Goal: Transaction & Acquisition: Subscribe to service/newsletter

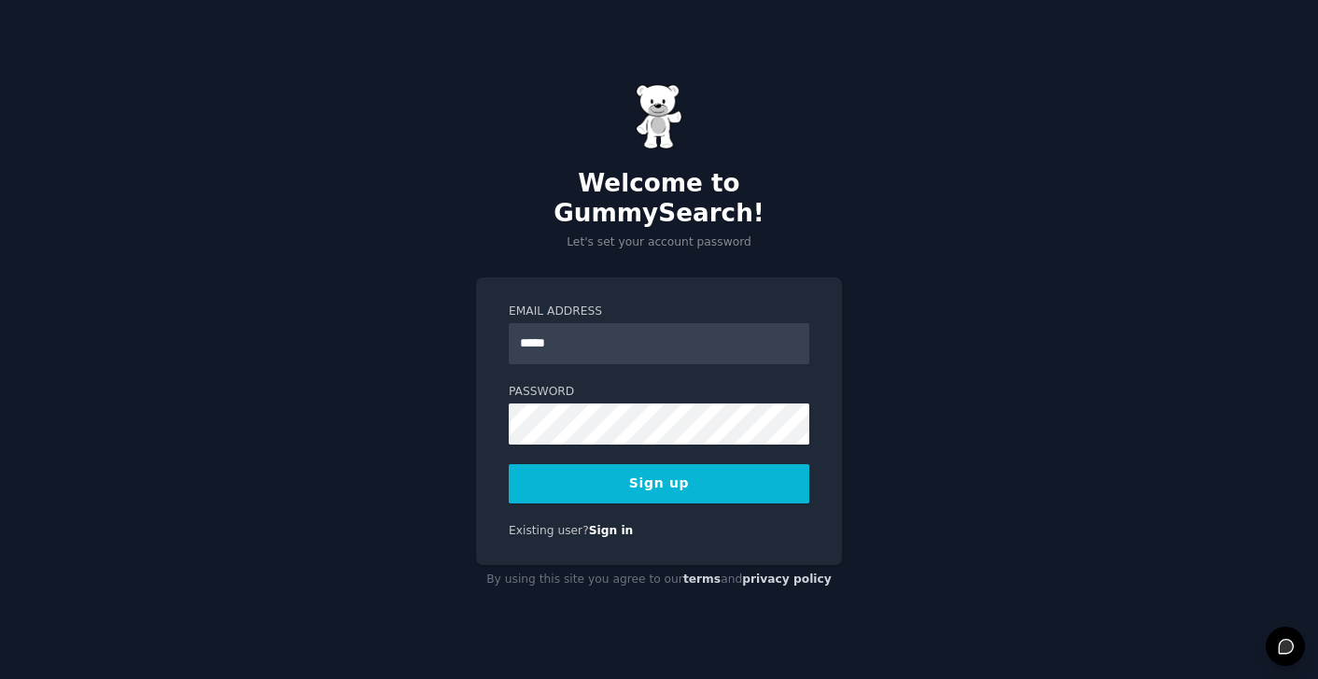
type input "**********"
click at [509, 464] on button "Sign up" at bounding box center [659, 483] width 301 height 39
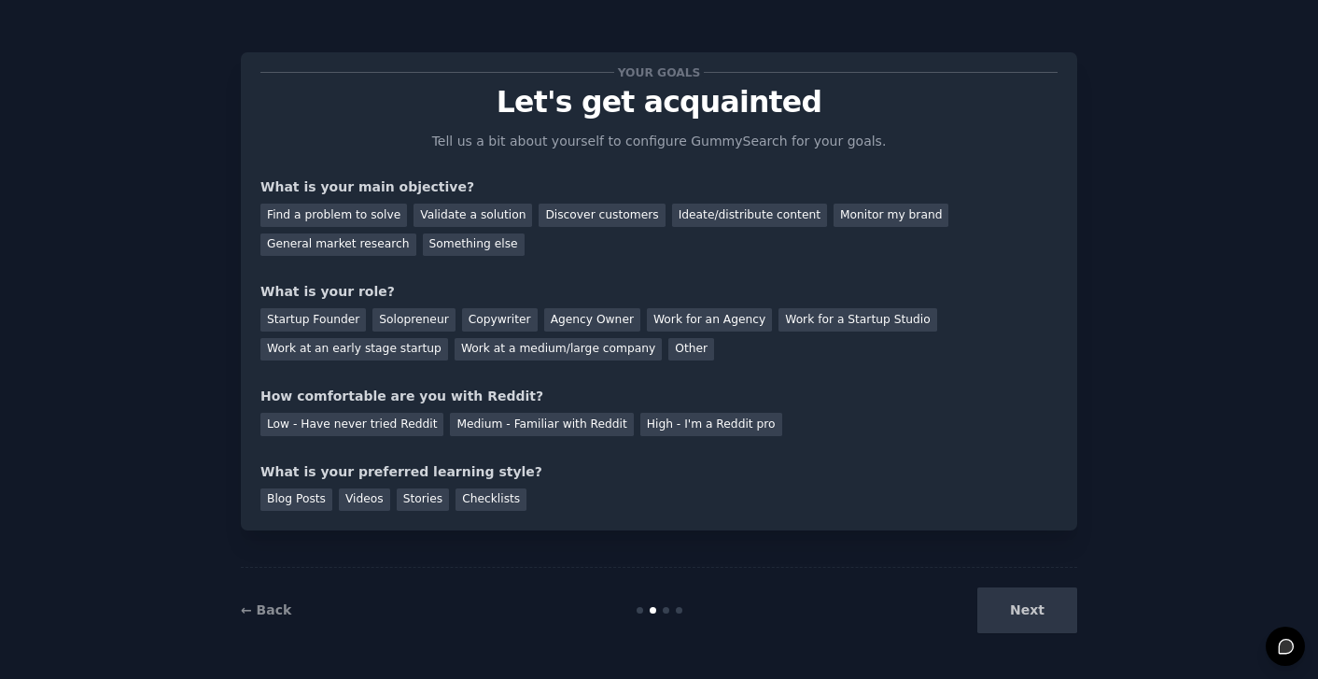
click at [1026, 621] on div "Next" at bounding box center [937, 610] width 279 height 46
click at [1026, 606] on div "Next" at bounding box center [937, 610] width 279 height 46
click at [555, 212] on div "Discover customers" at bounding box center [602, 214] width 126 height 23
click at [313, 315] on div "Startup Founder" at bounding box center [312, 319] width 105 height 23
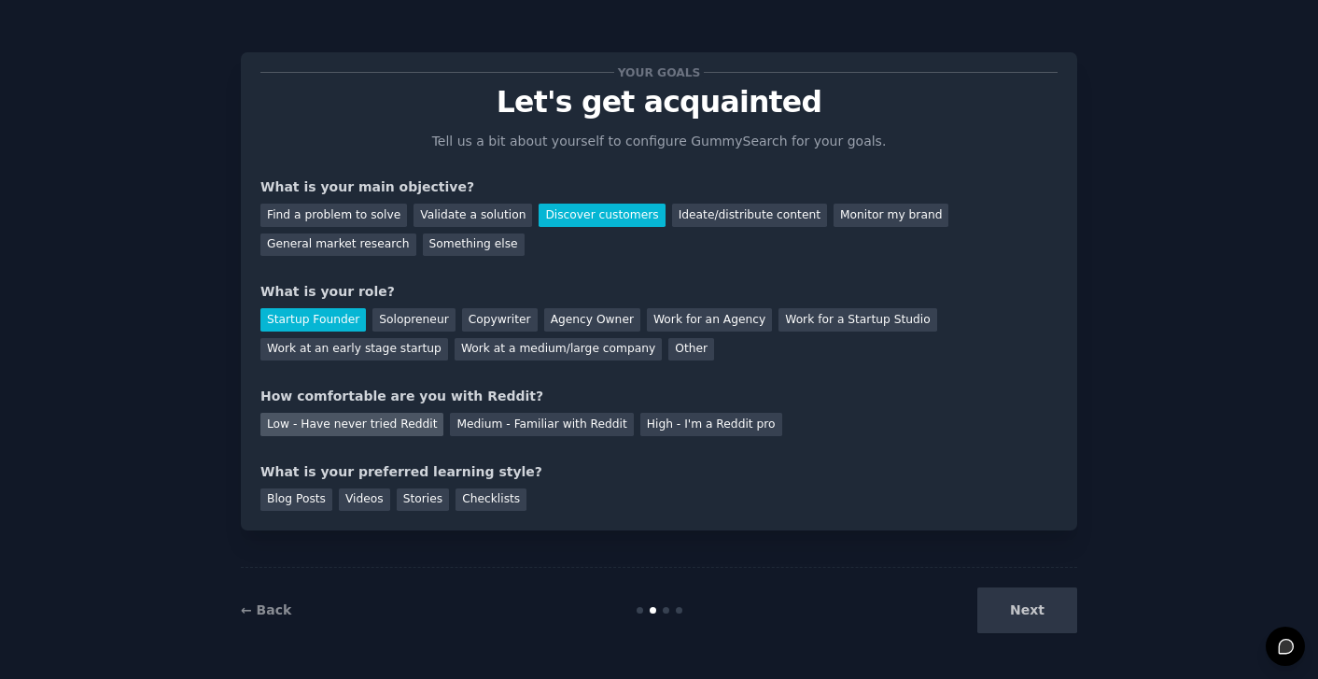
click at [322, 423] on div "Low - Have never tried Reddit" at bounding box center [351, 424] width 183 height 23
click at [460, 491] on div "Checklists" at bounding box center [490, 499] width 71 height 23
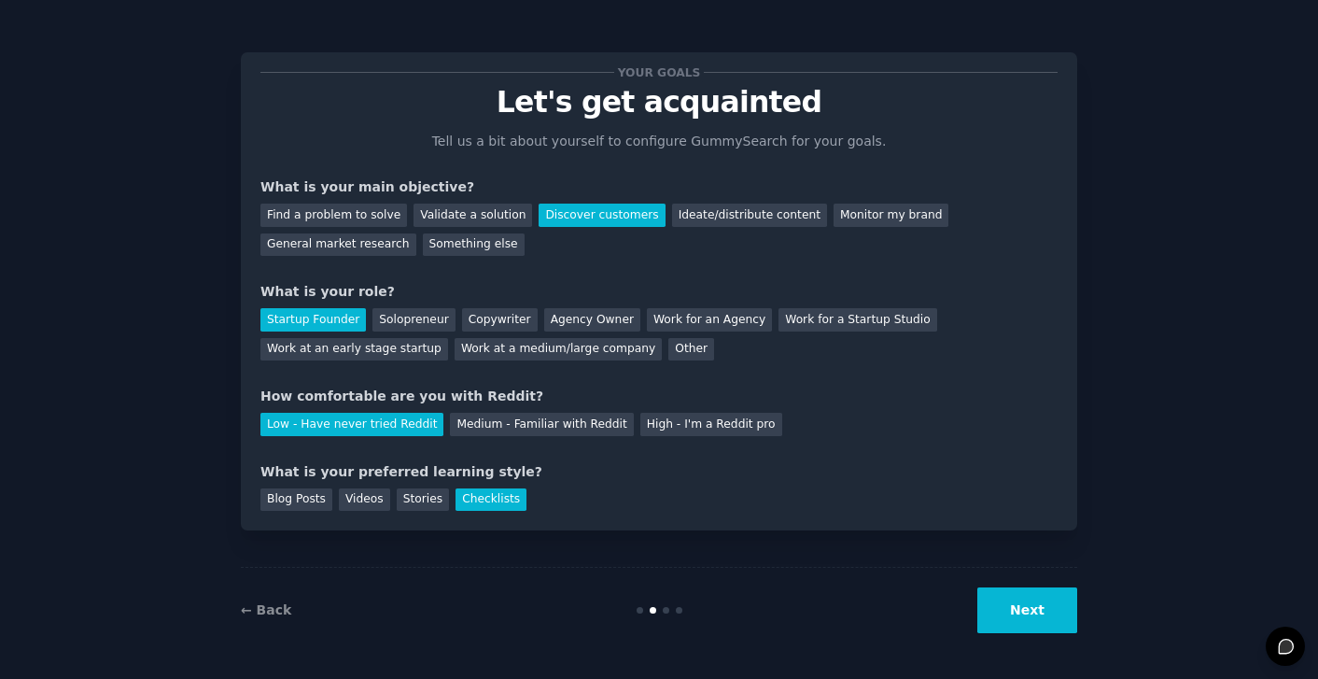
click at [1034, 614] on button "Next" at bounding box center [1027, 610] width 100 height 46
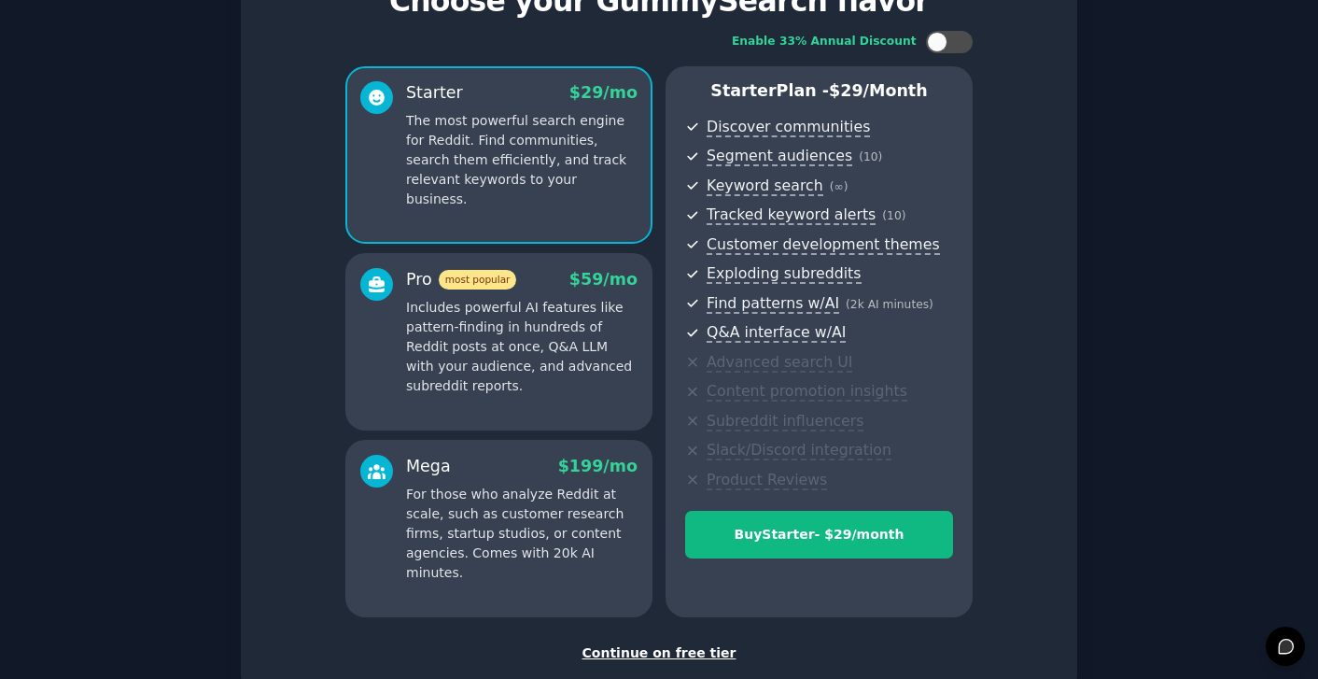
scroll to position [96, 0]
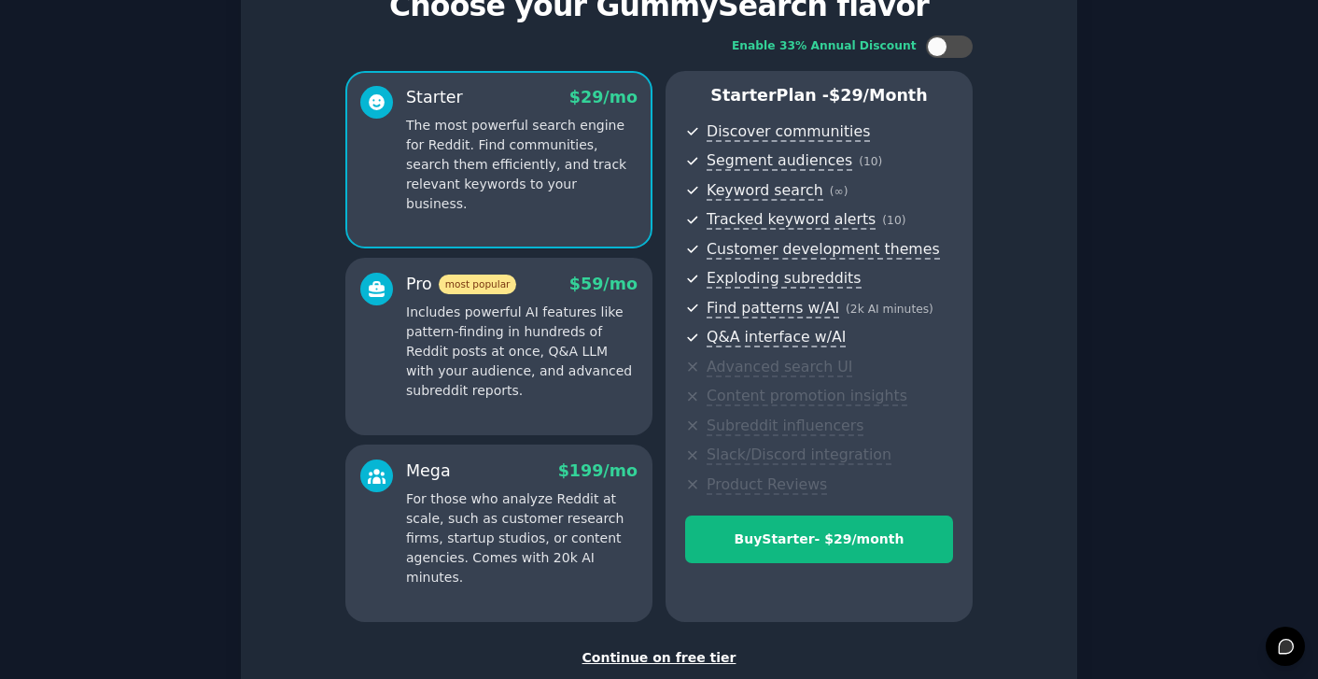
click at [692, 656] on div "Continue on free tier" at bounding box center [658, 658] width 797 height 20
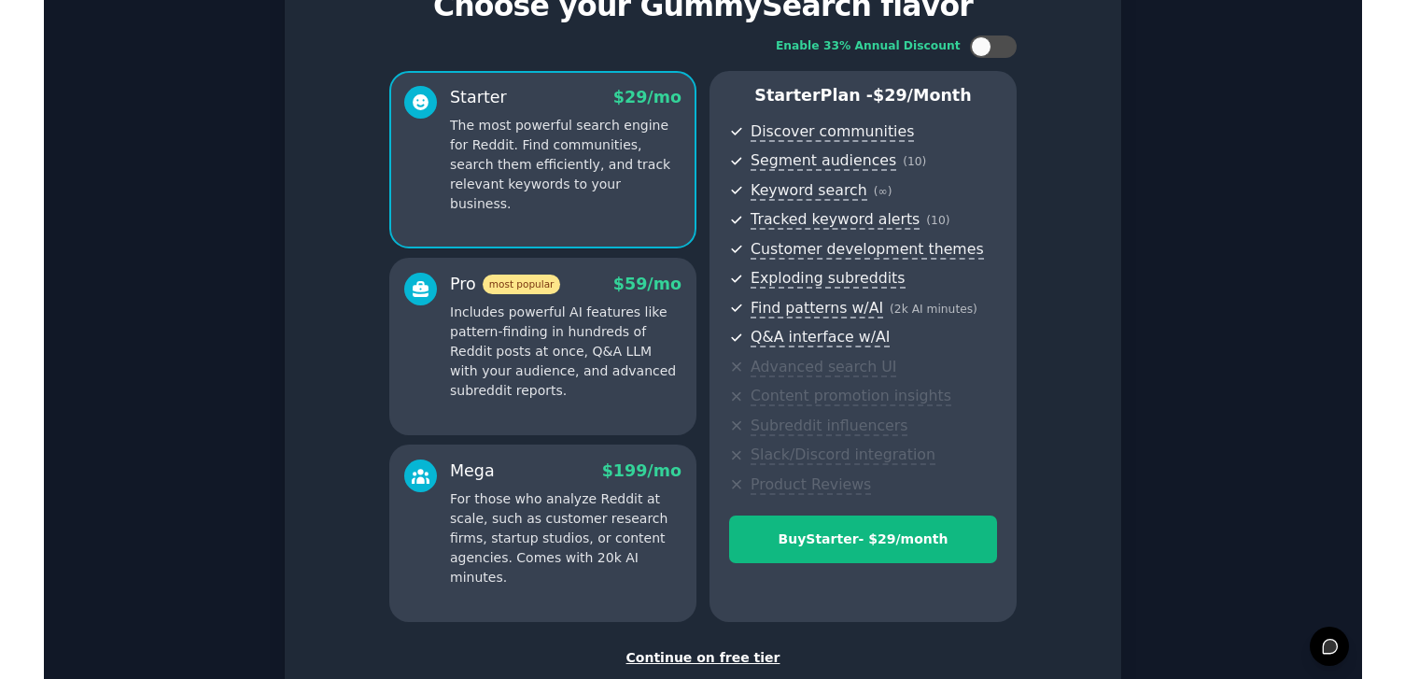
scroll to position [49, 0]
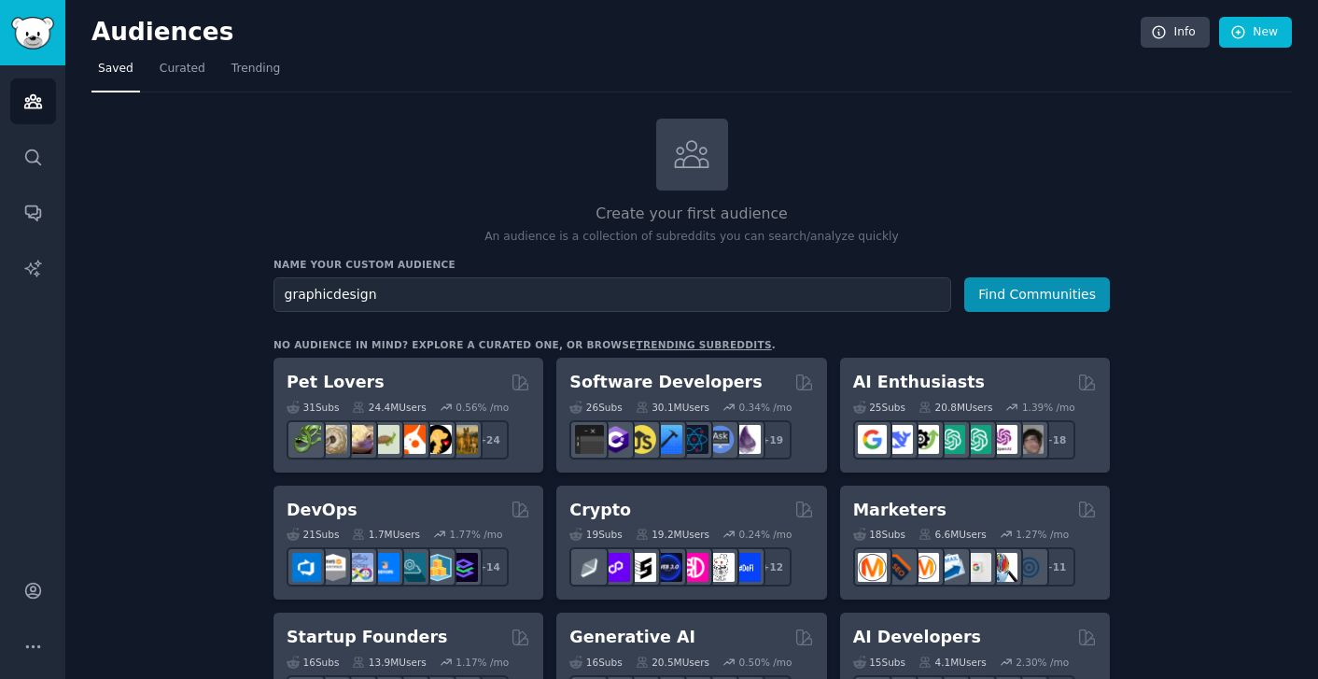
type input "graphicdesign"
click at [964, 277] on button "Find Communities" at bounding box center [1037, 294] width 146 height 35
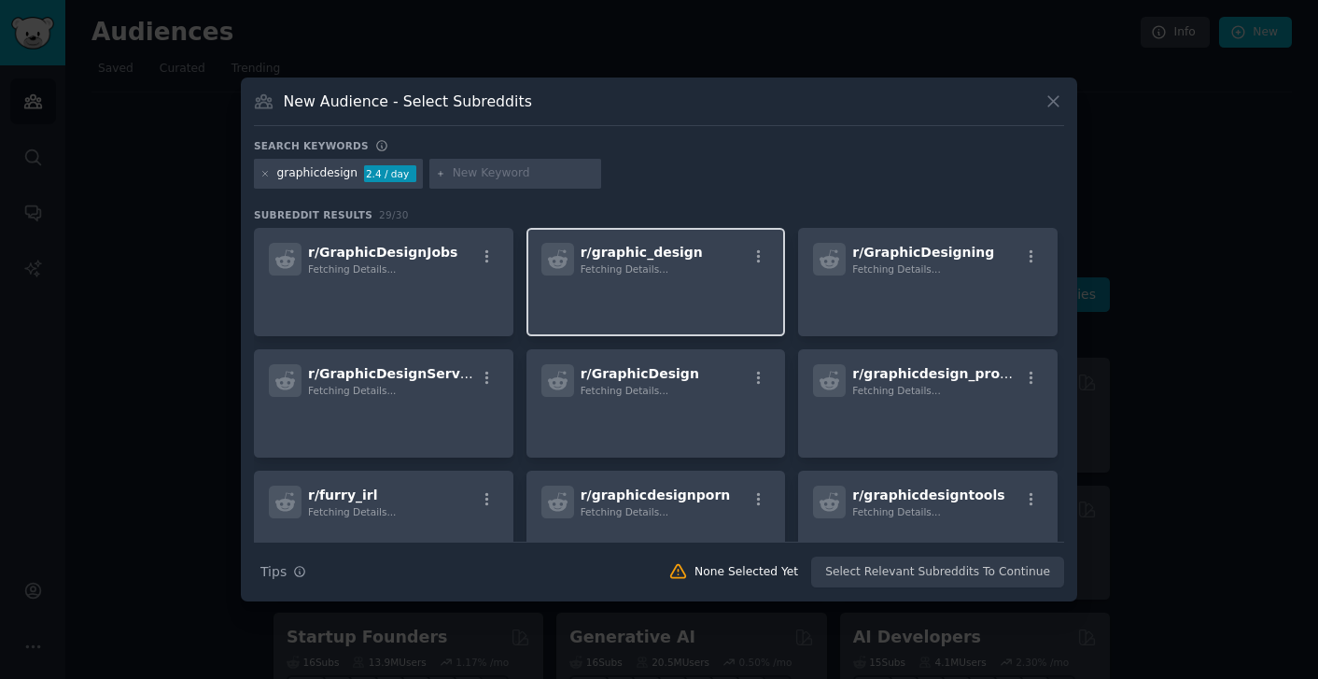
click at [639, 259] on h2 "r/ graphic_design Fetching Details..." at bounding box center [642, 259] width 122 height 33
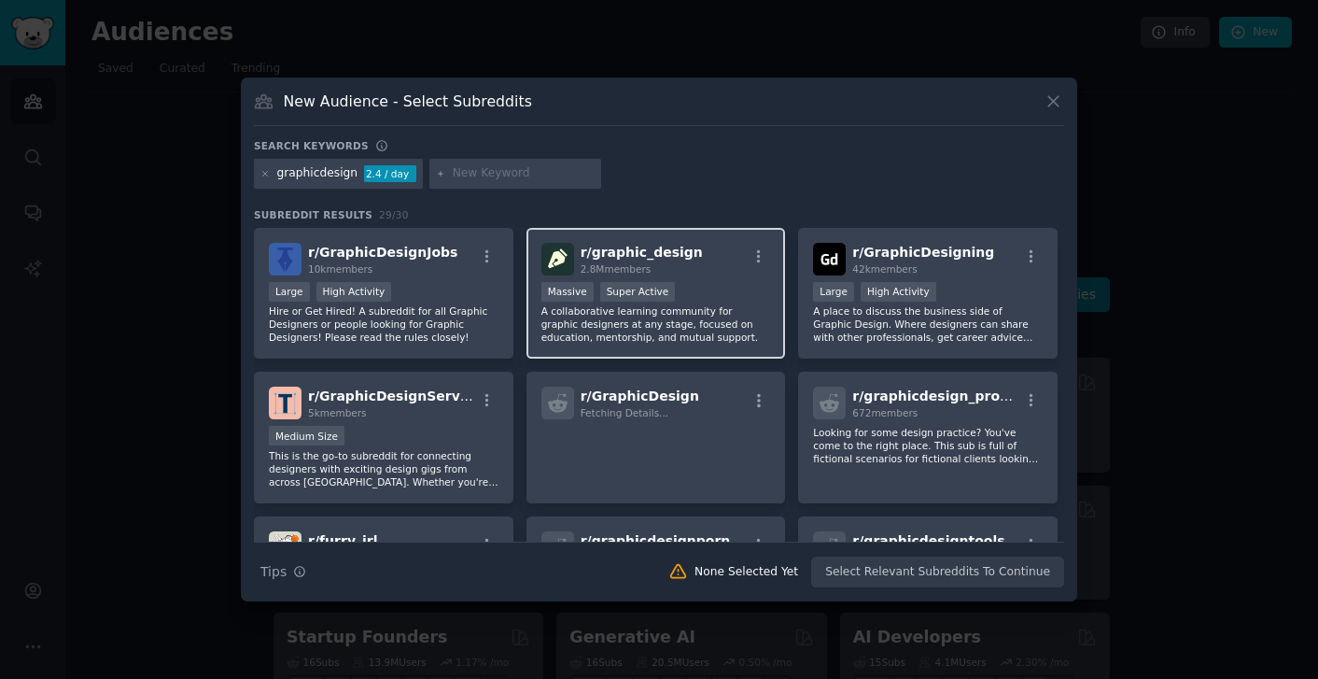
click at [648, 258] on span "r/ graphic_design" at bounding box center [642, 252] width 122 height 15
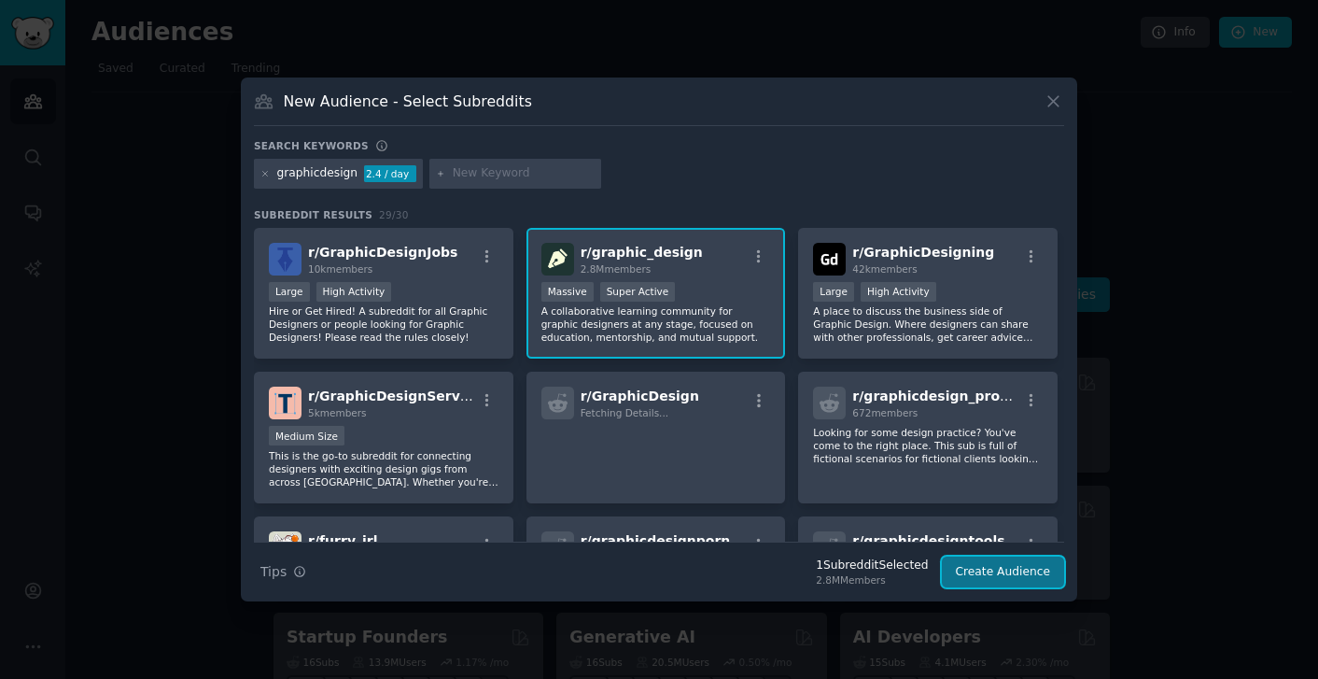
click at [1035, 570] on button "Create Audience" at bounding box center [1003, 572] width 123 height 32
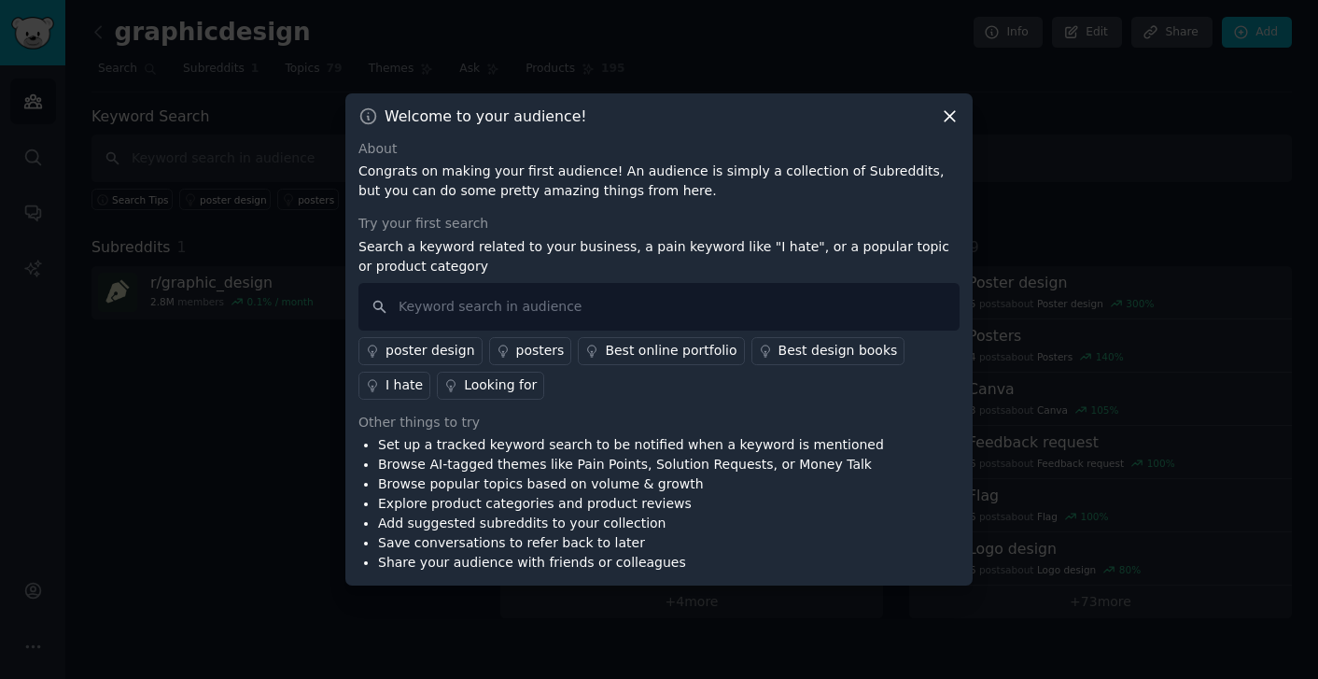
click at [950, 117] on icon at bounding box center [950, 116] width 10 height 10
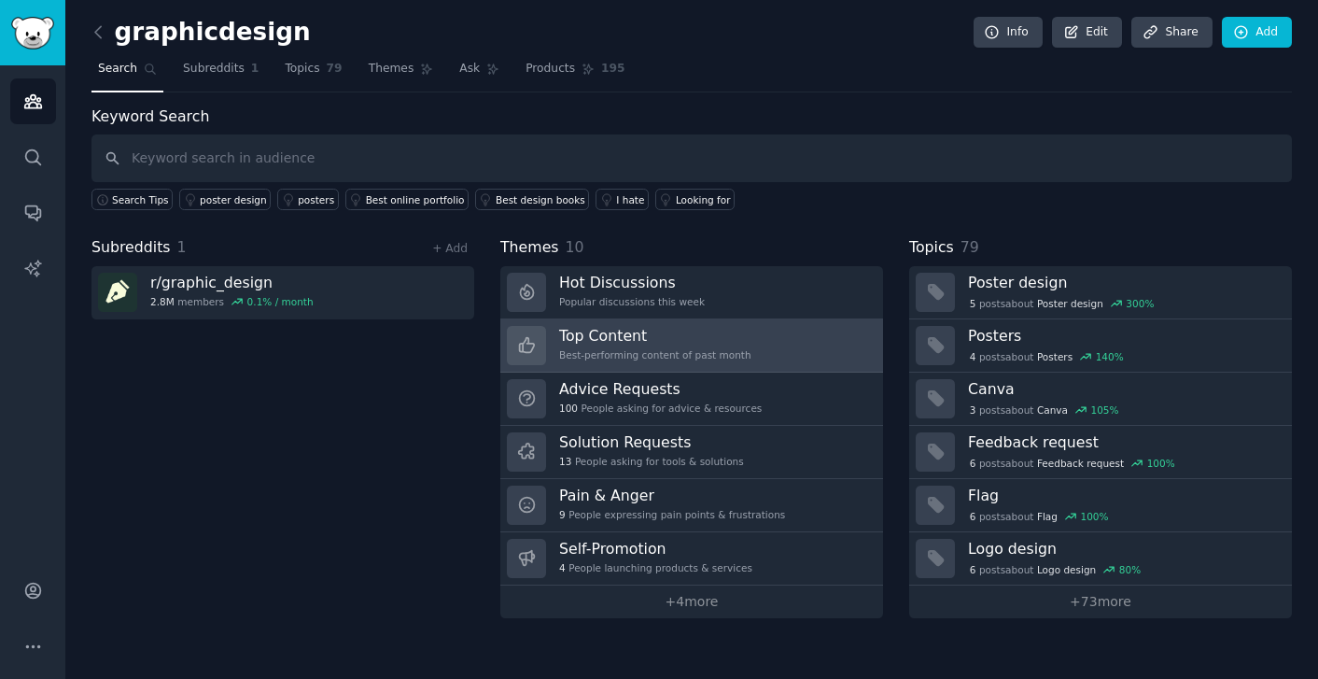
click at [656, 341] on h3 "Top Content" at bounding box center [655, 336] width 192 height 20
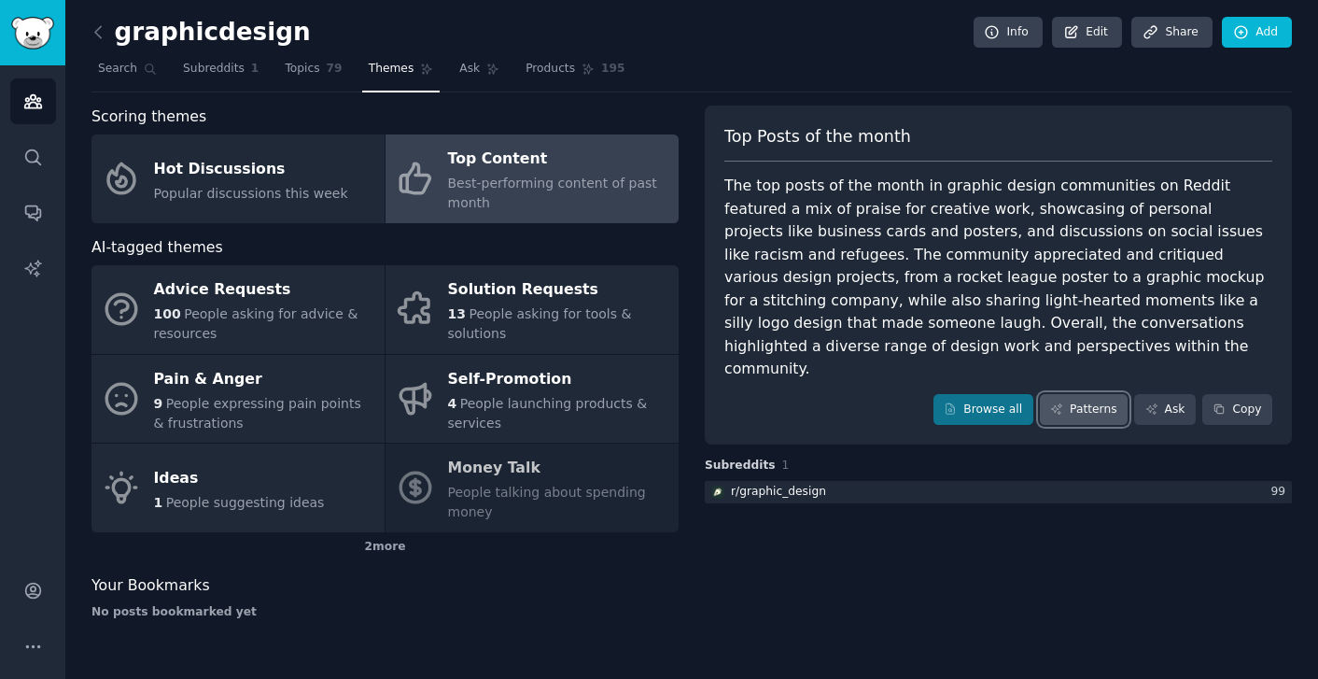
click at [1097, 394] on link "Patterns" at bounding box center [1084, 410] width 88 height 32
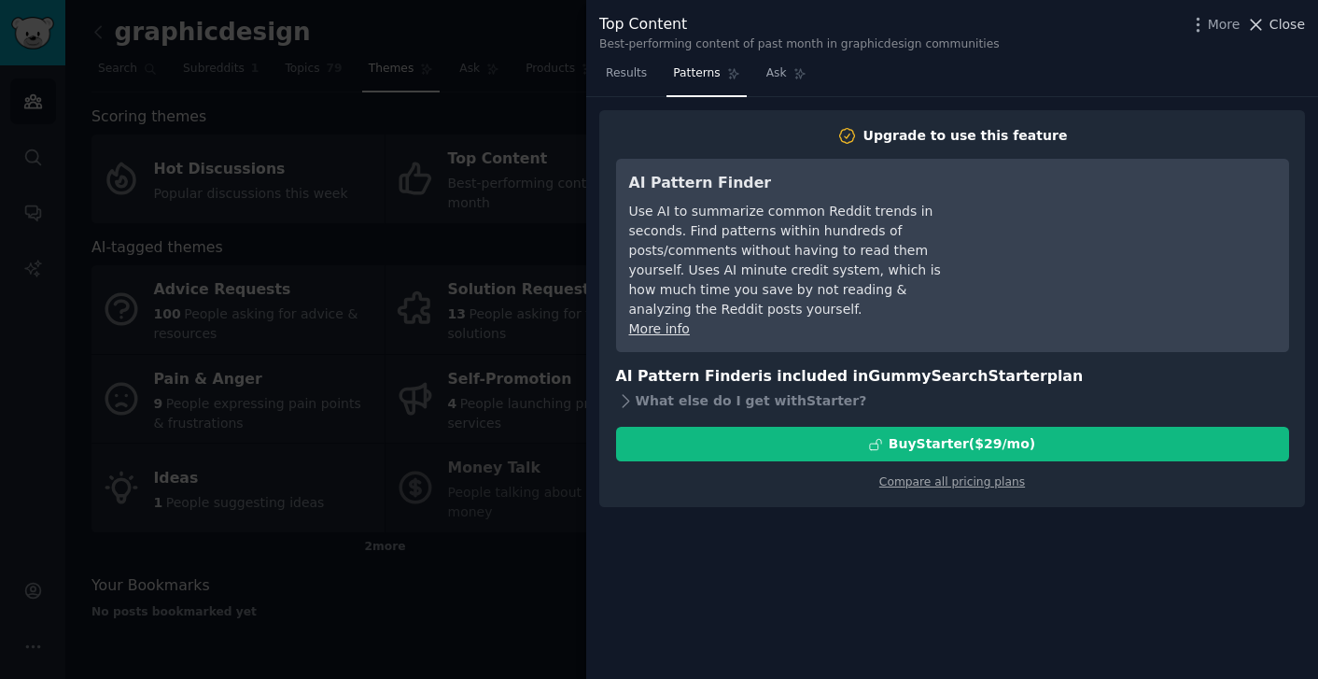
click at [1296, 26] on span "Close" at bounding box center [1286, 25] width 35 height 20
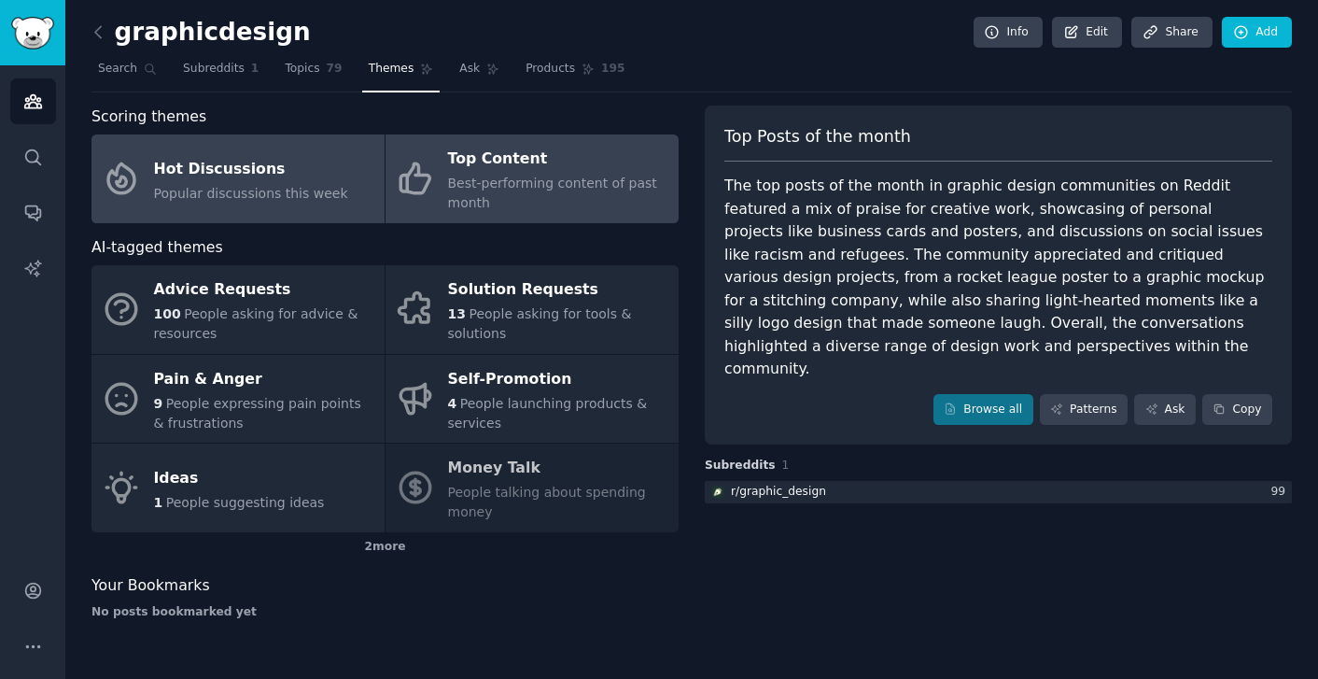
click at [259, 173] on div "Hot Discussions" at bounding box center [251, 169] width 194 height 30
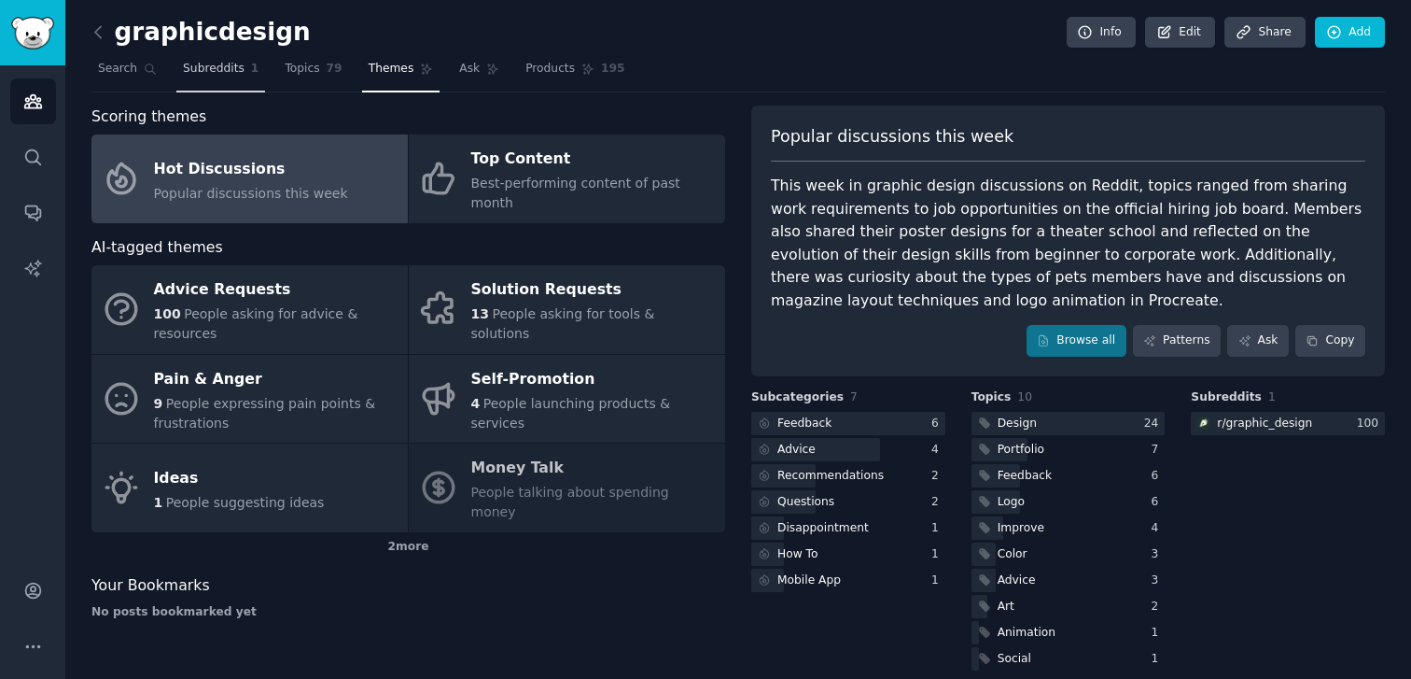
click at [251, 68] on span "1" at bounding box center [255, 69] width 8 height 17
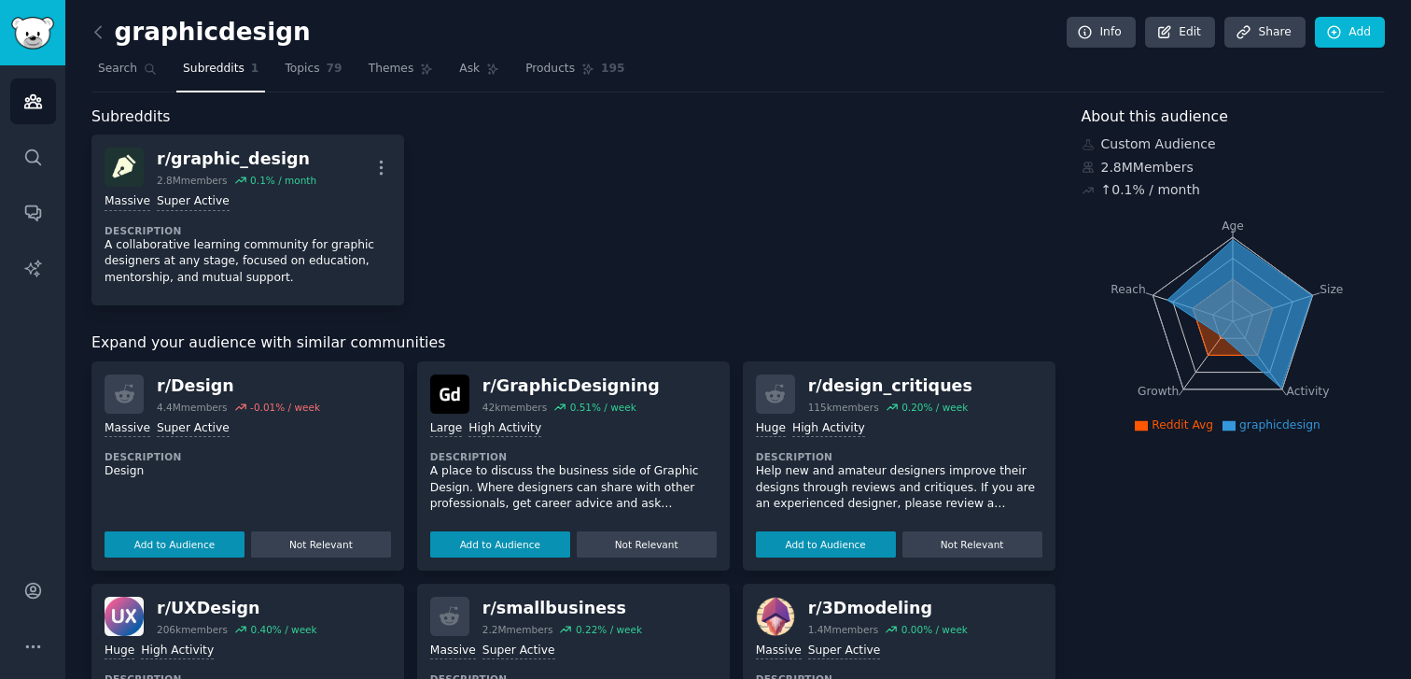
click at [544, 491] on p "A place to discuss the business side of Graphic Design. Where designers can sha…" at bounding box center [573, 487] width 287 height 49
click at [534, 377] on div "r/ GraphicDesigning" at bounding box center [571, 385] width 177 height 23
click at [536, 492] on p "A place to discuss the business side of Graphic Design. Where designers can sha…" at bounding box center [573, 495] width 287 height 65
click at [514, 549] on button "Add to Audience" at bounding box center [500, 554] width 140 height 26
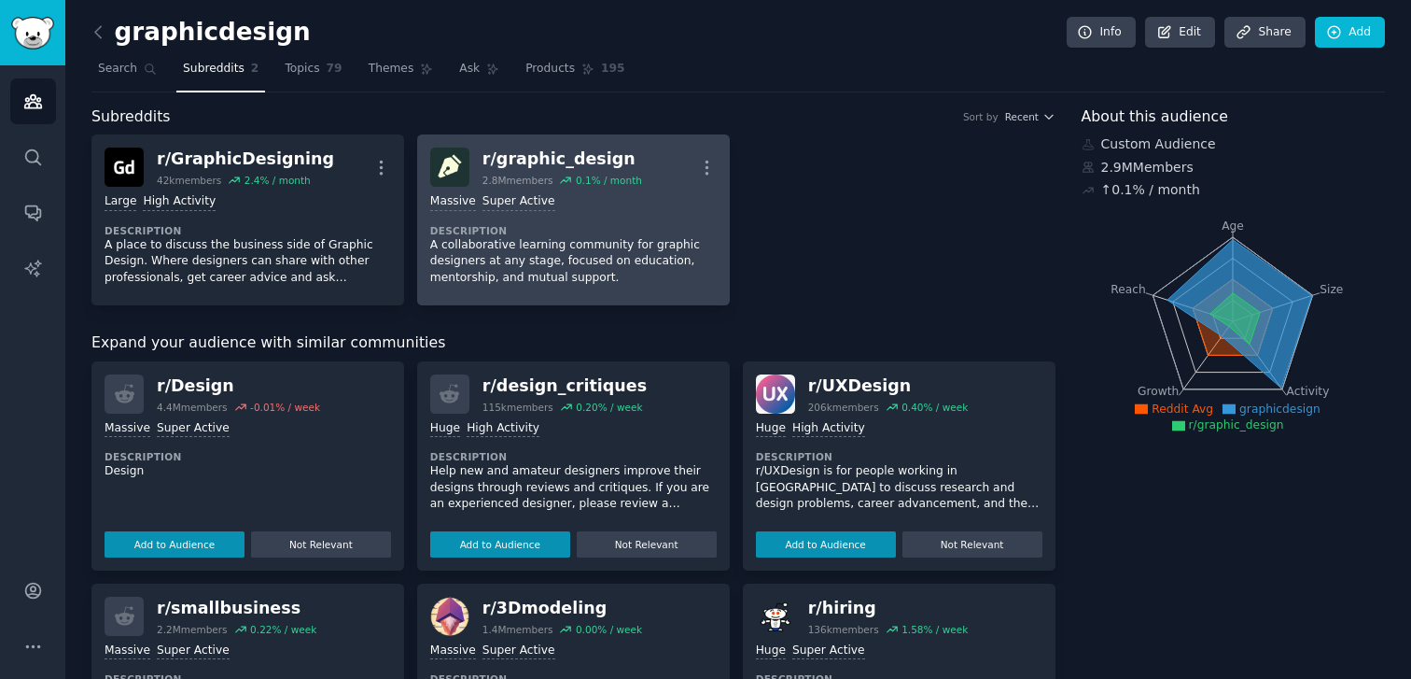
click at [530, 265] on p "A collaborative learning community for graphic designers at any stage, focused …" at bounding box center [573, 261] width 287 height 49
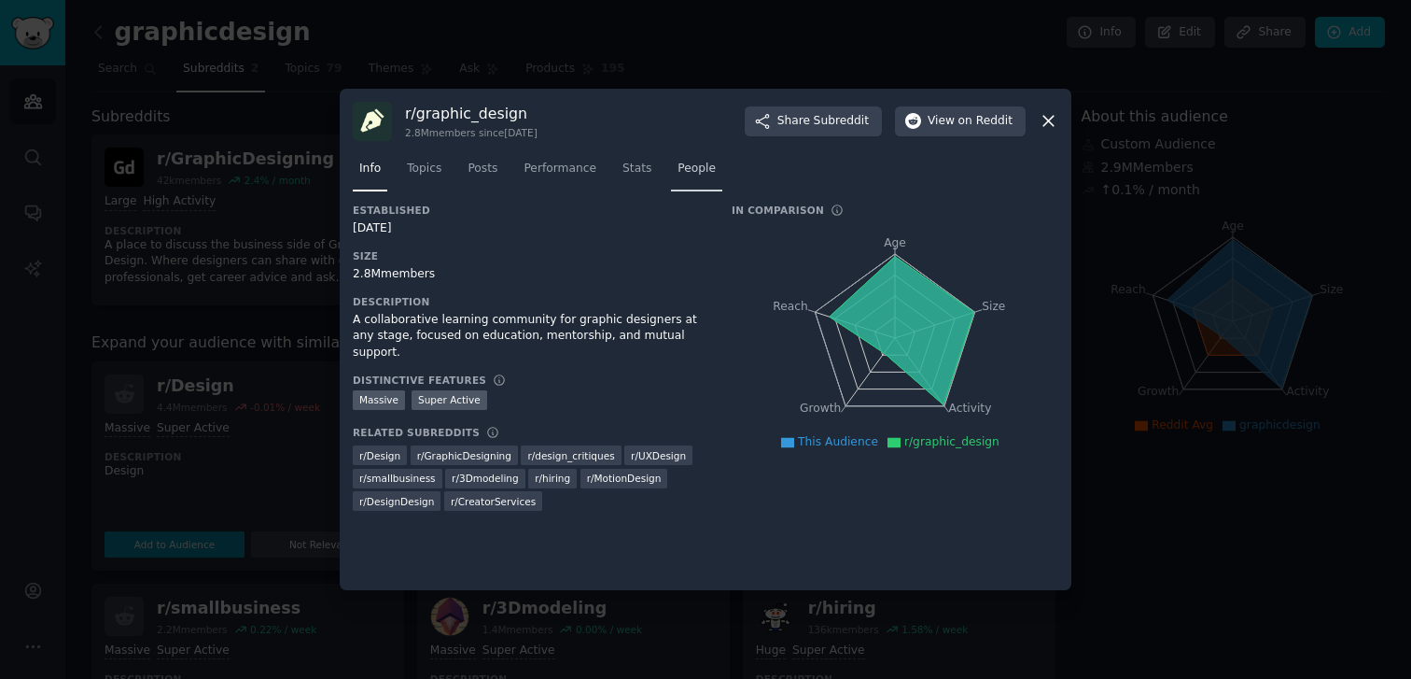
click at [698, 170] on span "People" at bounding box center [697, 169] width 38 height 17
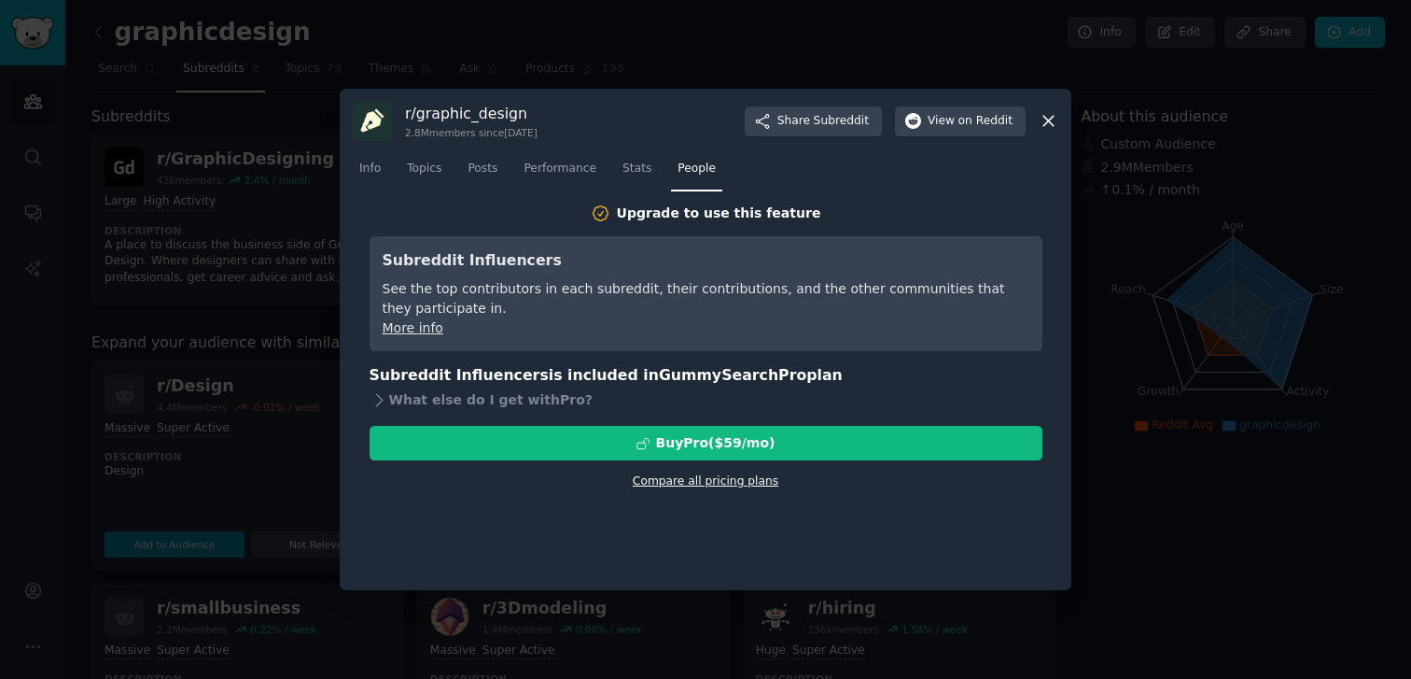
click at [741, 483] on link "Compare all pricing plans" at bounding box center [706, 480] width 146 height 13
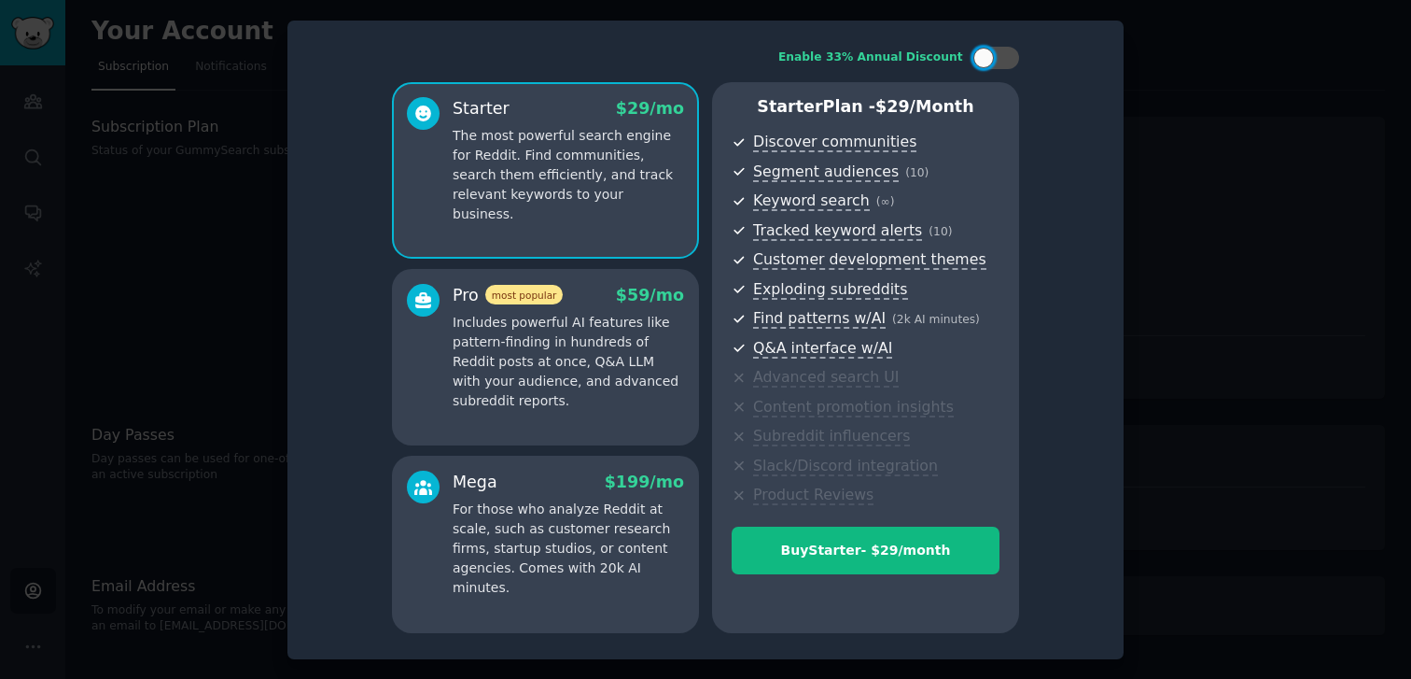
click at [595, 350] on p "Includes powerful AI features like pattern-finding in hundreds of Reddit posts …" at bounding box center [568, 362] width 231 height 98
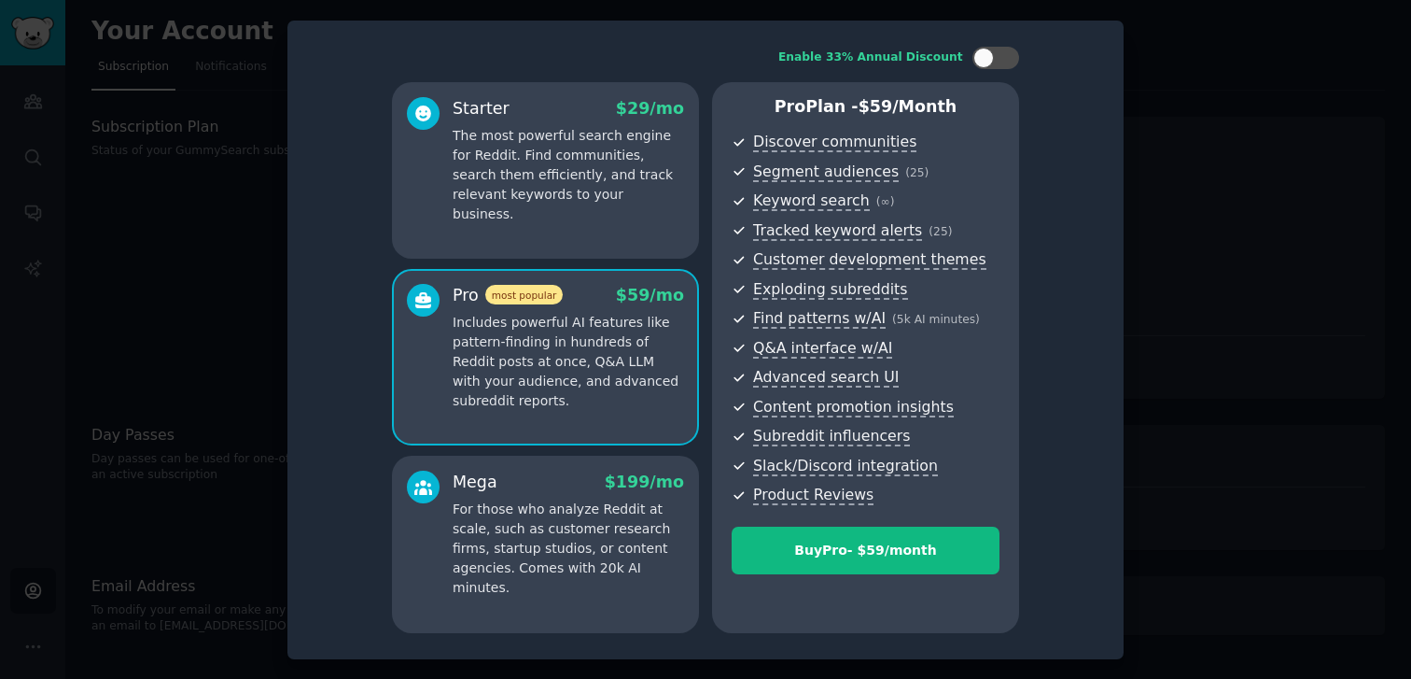
click at [182, 207] on div at bounding box center [705, 339] width 1411 height 679
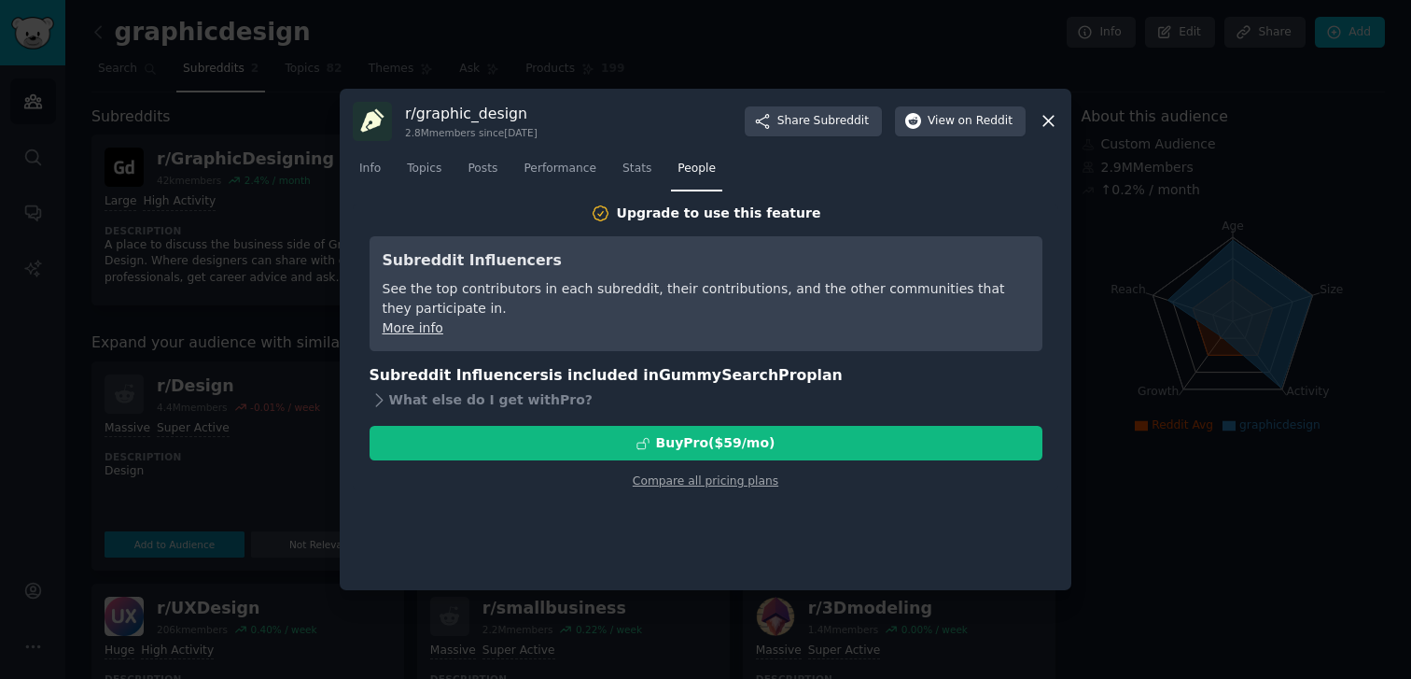
click at [429, 334] on link "More info" at bounding box center [413, 327] width 61 height 15
click at [421, 329] on link "More info" at bounding box center [409, 327] width 61 height 15
